Goal: Information Seeking & Learning: Learn about a topic

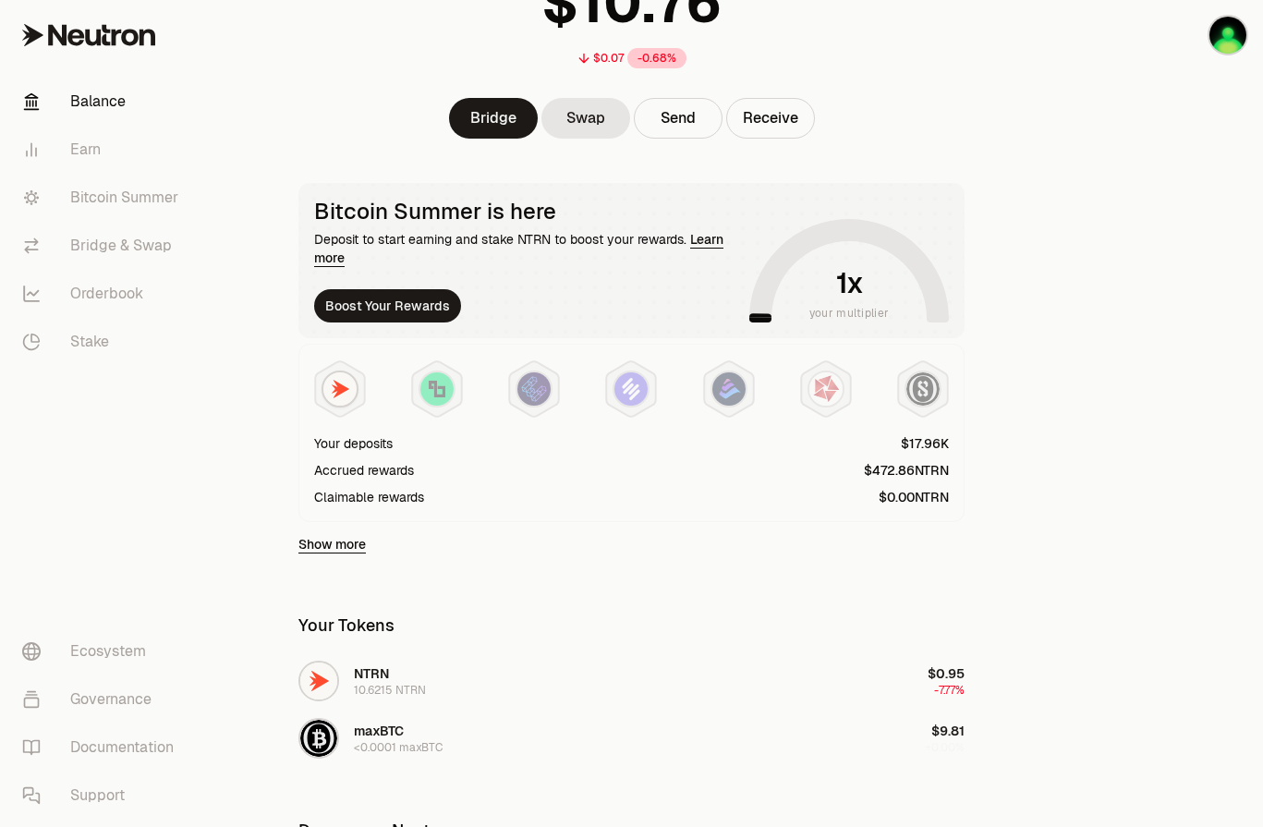
scroll to position [185, 0]
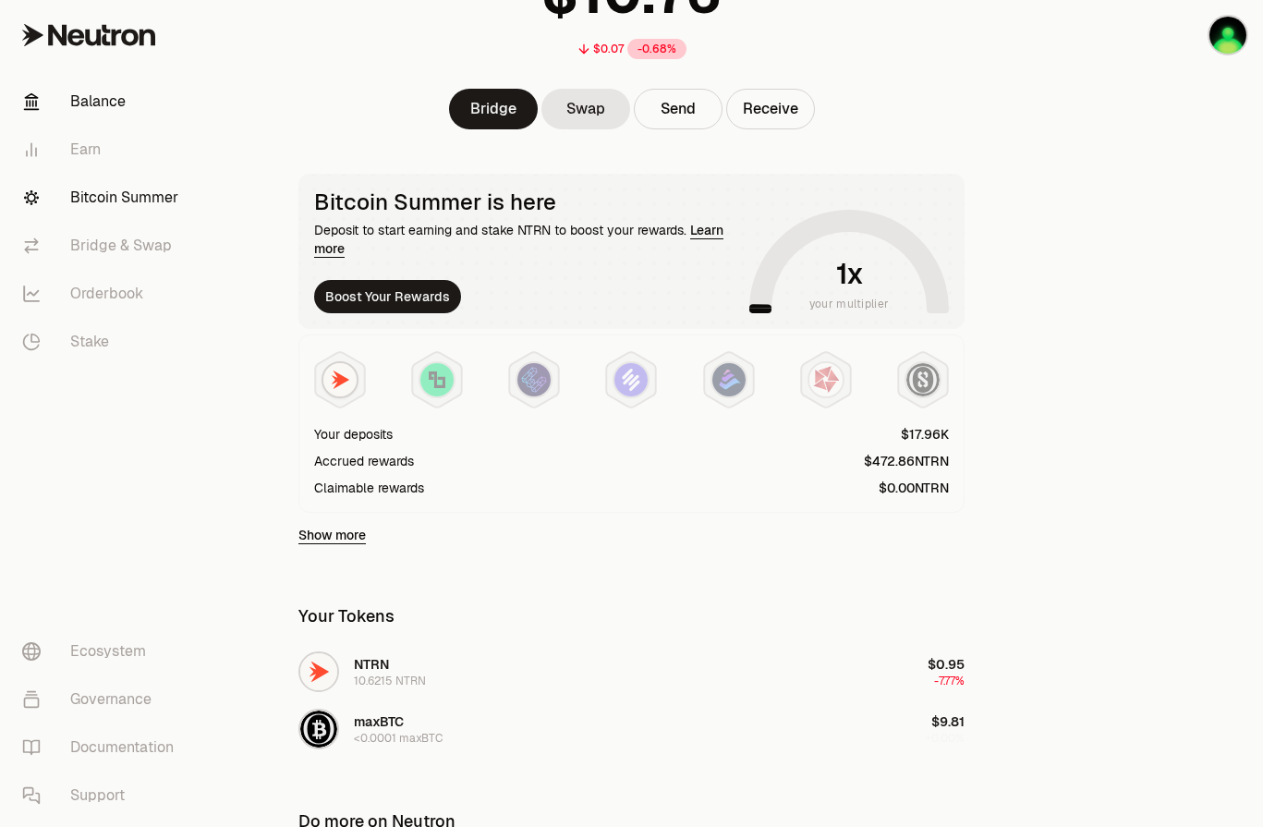
click at [113, 202] on link "Bitcoin Summer" at bounding box center [103, 198] width 192 height 48
